Goal: Check status: Check status

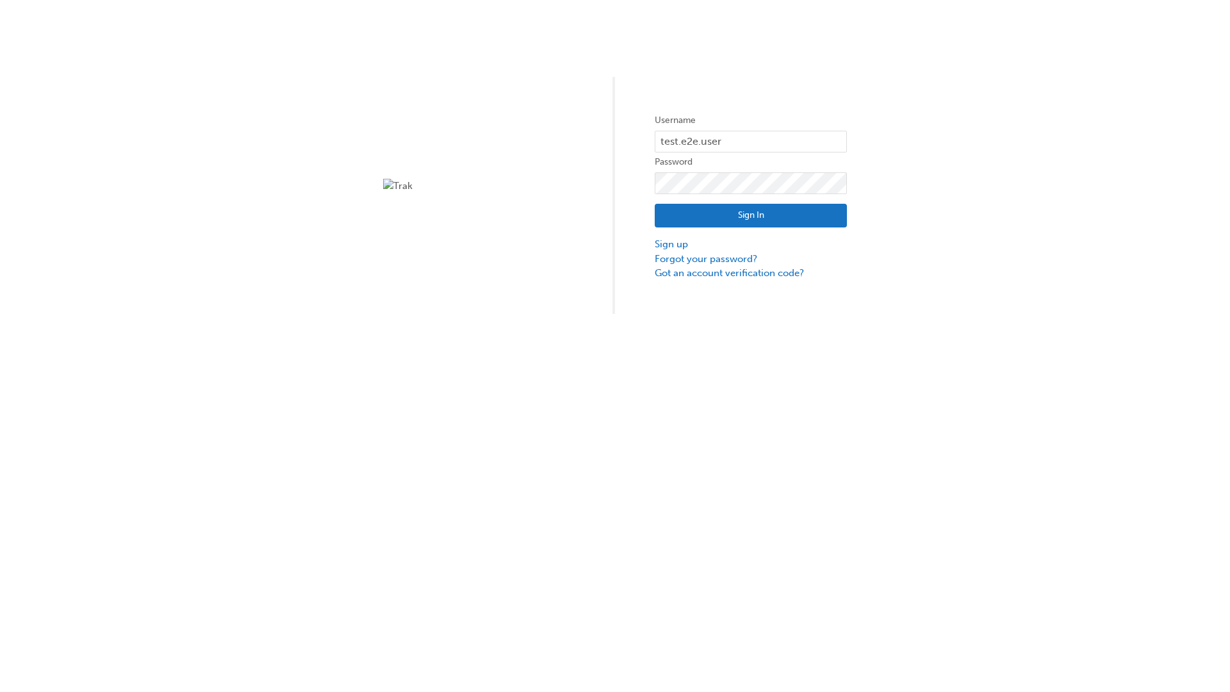
type input "test.e2e.user1"
